Goal: Transaction & Acquisition: Obtain resource

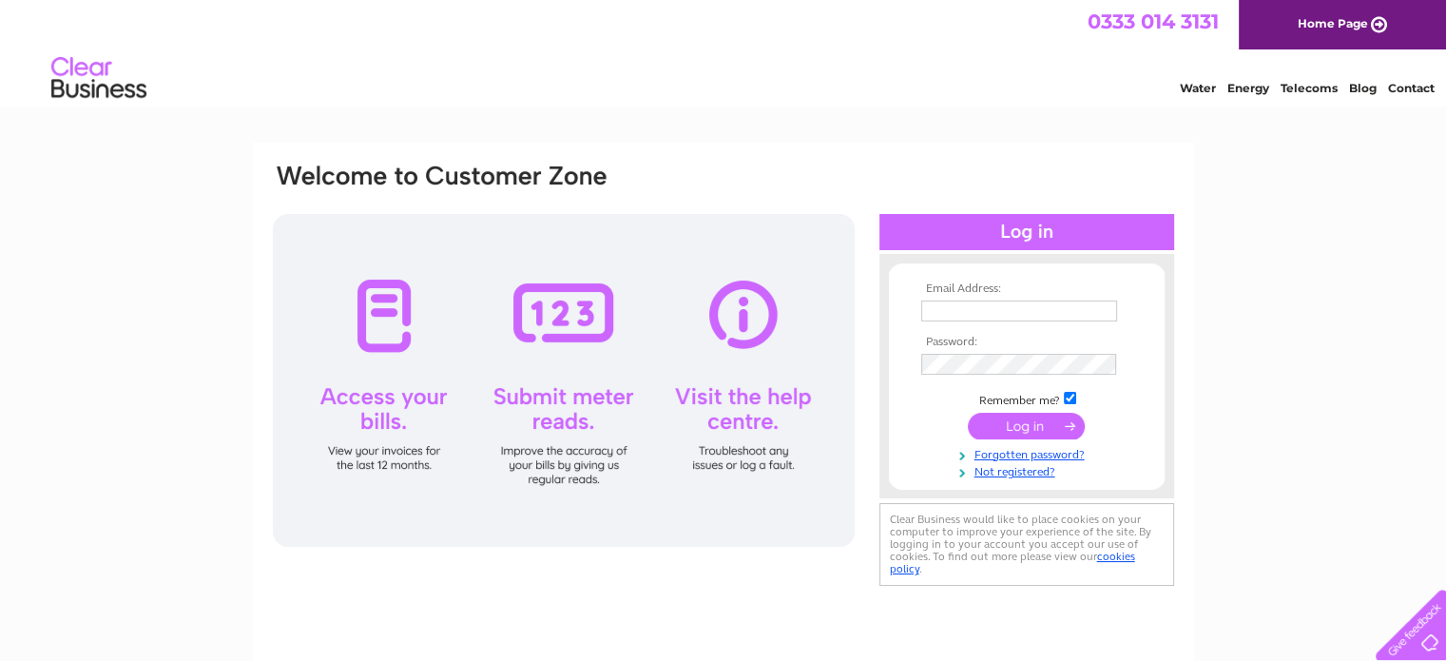
type input "theweeminn@gmail.com"
click at [1023, 421] on input "submit" at bounding box center [1026, 426] width 117 height 27
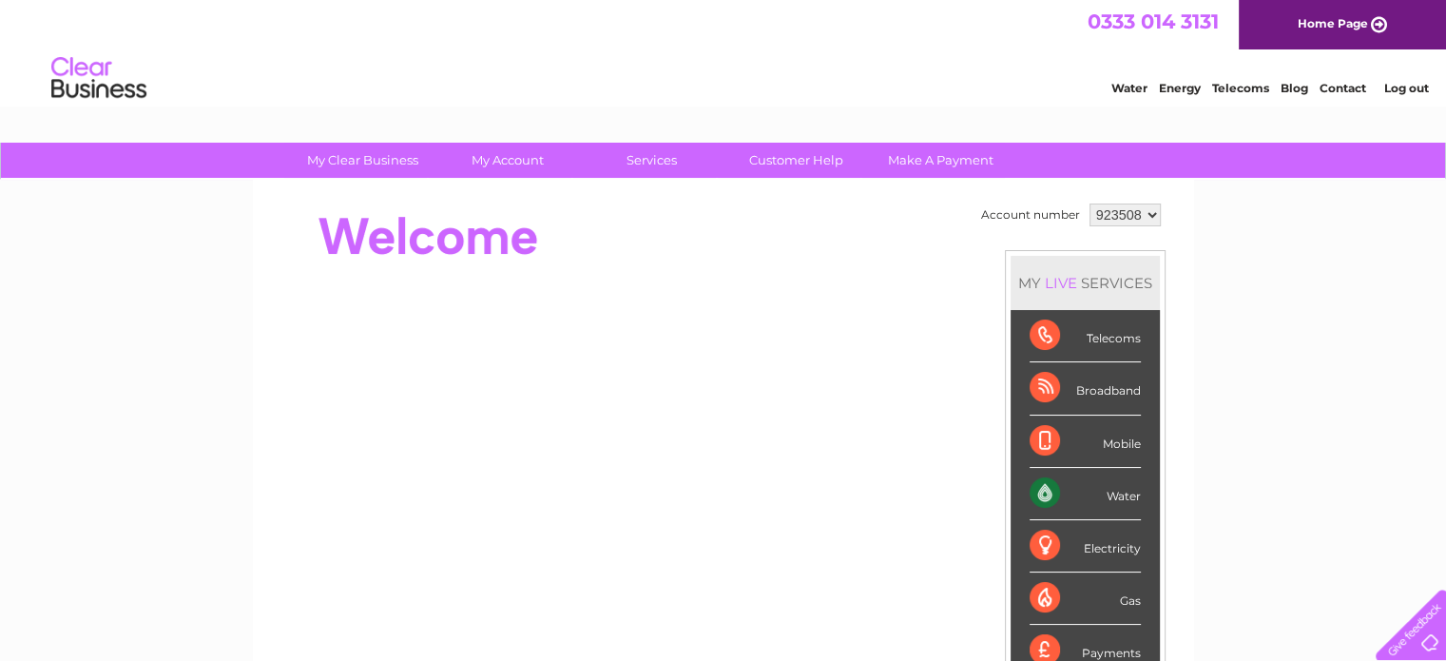
click at [1092, 486] on div "Water" at bounding box center [1084, 494] width 111 height 52
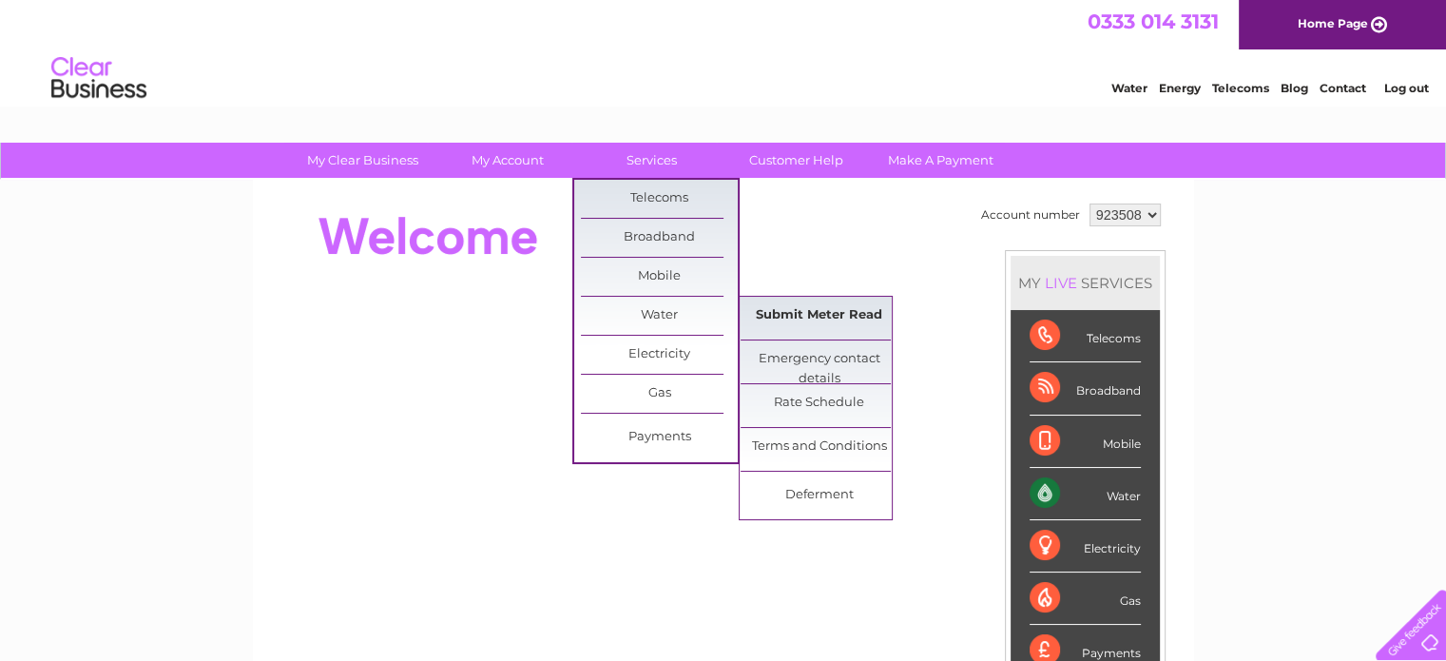
click at [803, 312] on link "Submit Meter Read" at bounding box center [818, 316] width 157 height 38
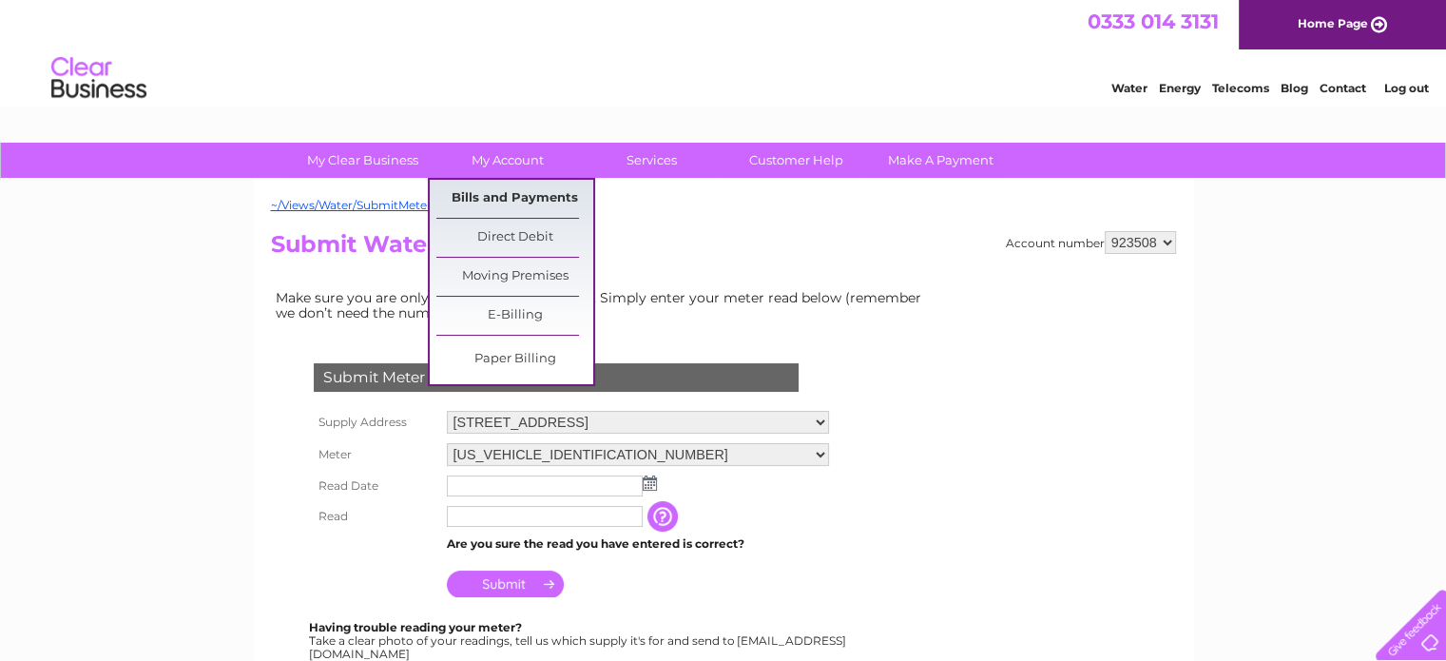
click at [507, 192] on link "Bills and Payments" at bounding box center [514, 199] width 157 height 38
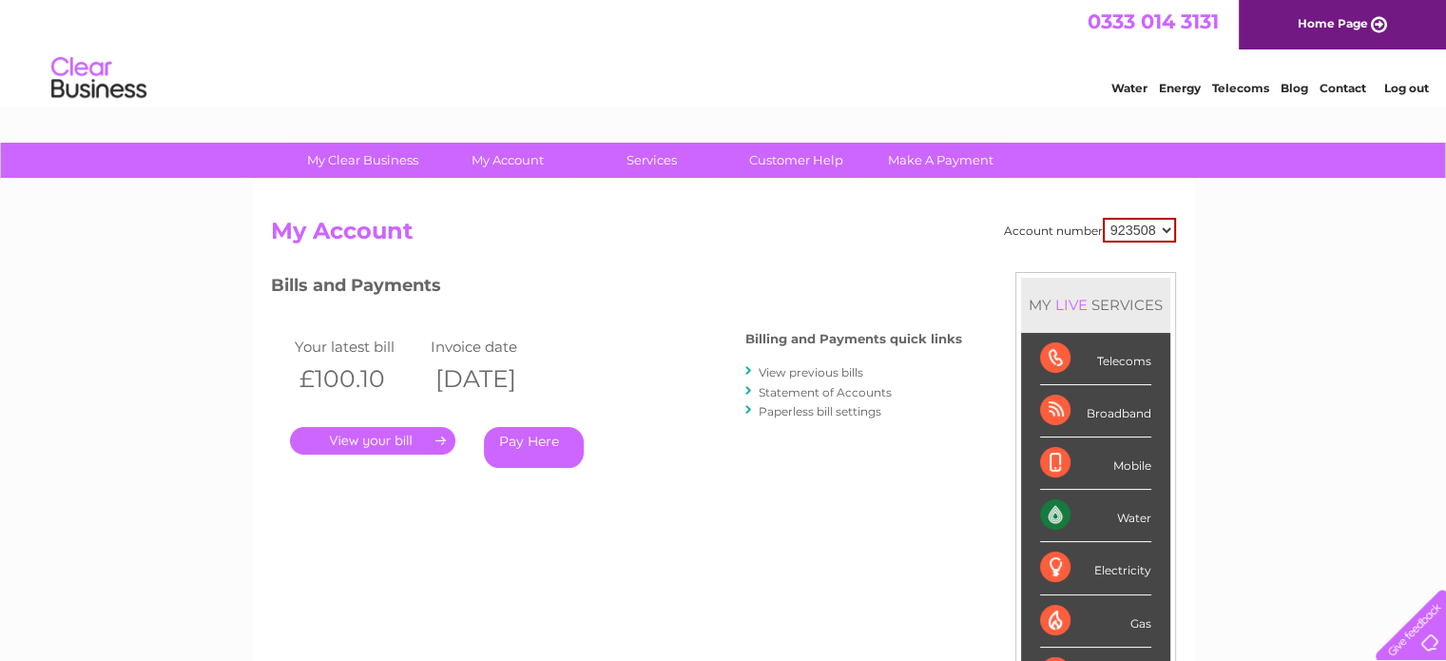
click at [415, 448] on link "." at bounding box center [372, 441] width 165 height 28
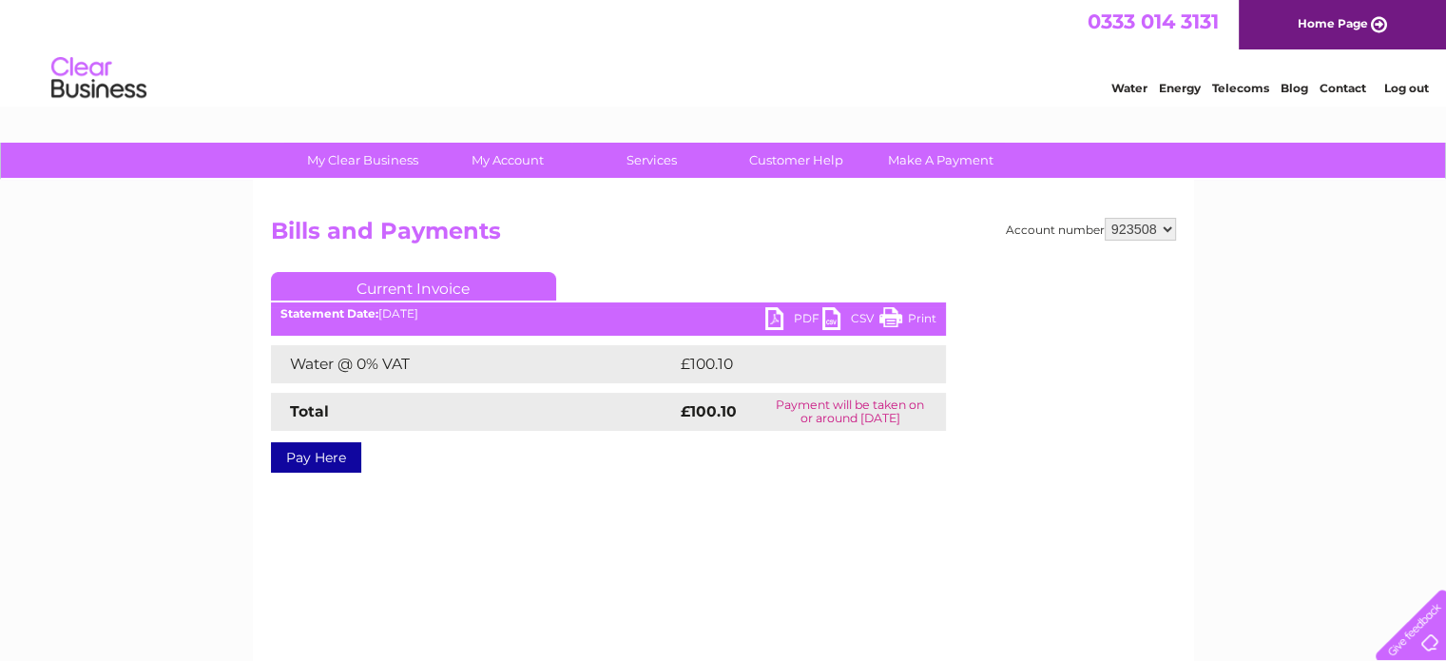
click at [777, 318] on link "PDF" at bounding box center [793, 321] width 57 height 28
click at [768, 318] on link "PDF" at bounding box center [793, 321] width 57 height 28
click at [802, 318] on link "PDF" at bounding box center [793, 321] width 57 height 28
click at [796, 315] on link "PDF" at bounding box center [793, 321] width 57 height 28
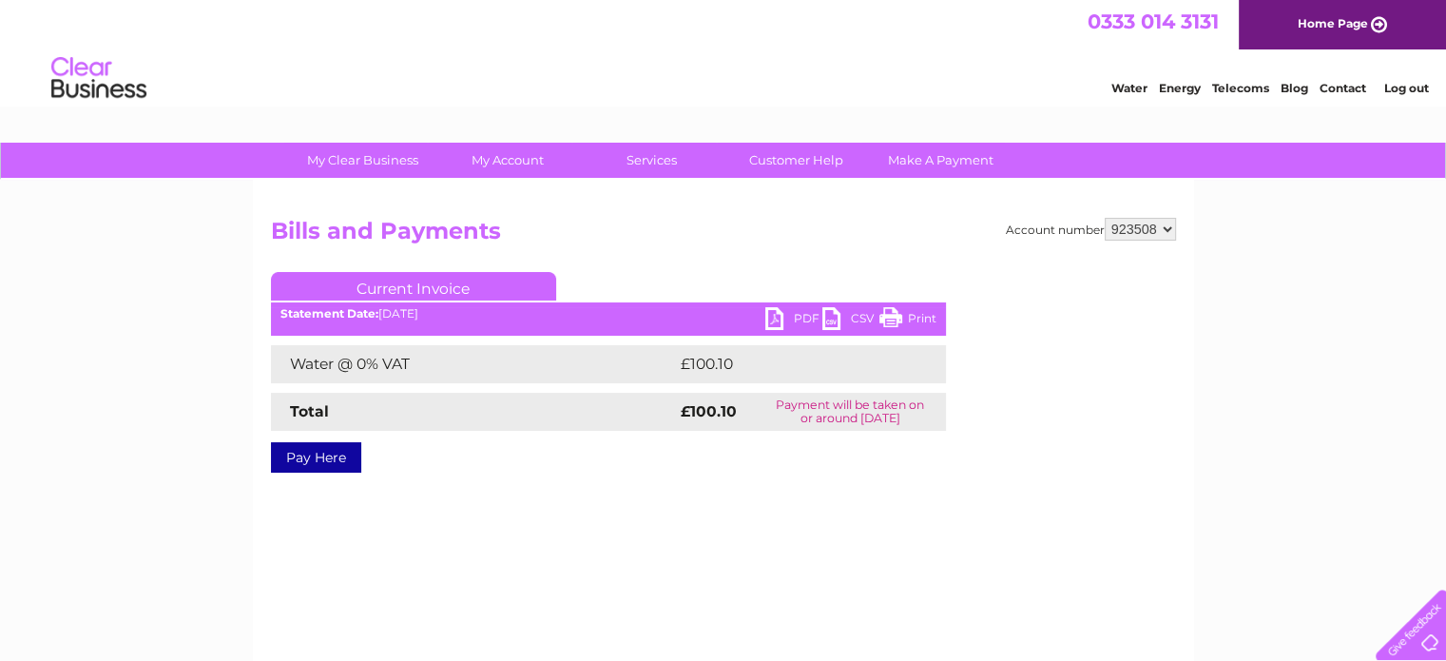
click at [1412, 90] on link "Log out" at bounding box center [1405, 88] width 45 height 14
